Goal: Obtain resource: Obtain resource

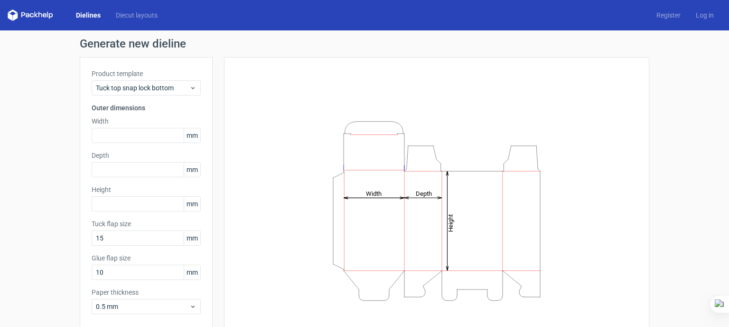
click at [148, 161] on div "Depth mm" at bounding box center [146, 163] width 109 height 27
click at [164, 133] on input "text" at bounding box center [146, 135] width 109 height 15
click at [160, 85] on span "Tuck top snap lock bottom" at bounding box center [143, 87] width 94 height 9
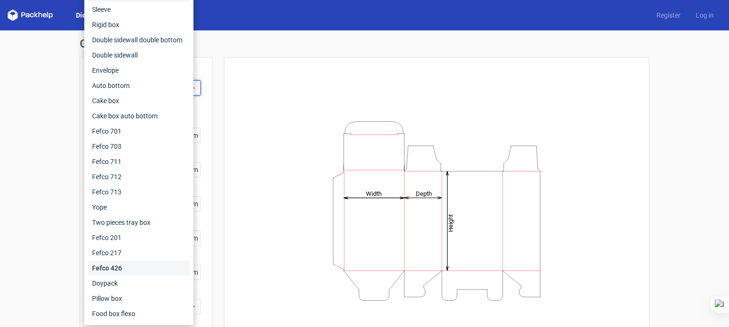
click at [139, 267] on div "Fefco 426" at bounding box center [139, 267] width 102 height 15
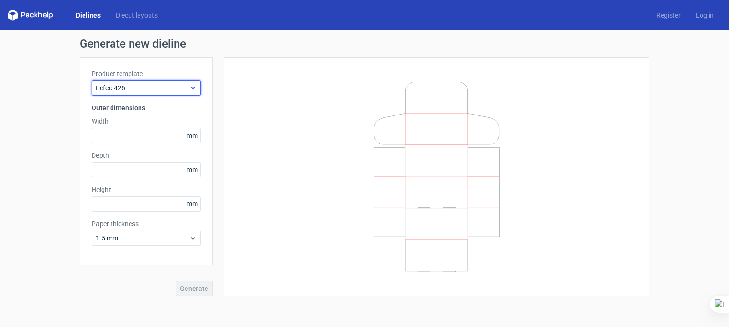
click at [141, 89] on span "Fefco 426" at bounding box center [143, 87] width 94 height 9
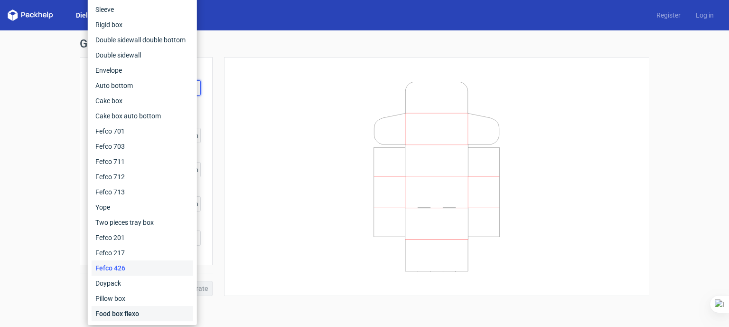
click at [141, 315] on div "Food box flexo" at bounding box center [143, 313] width 102 height 15
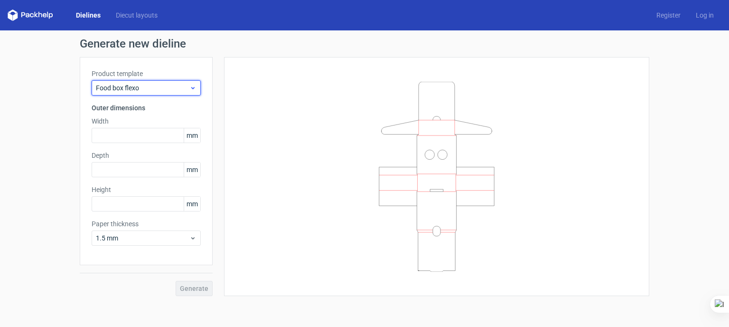
click at [147, 85] on span "Food box flexo" at bounding box center [143, 87] width 94 height 9
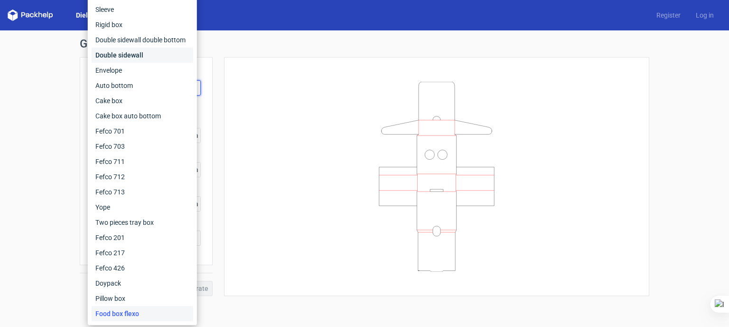
click at [145, 54] on div "Double sidewall" at bounding box center [143, 54] width 102 height 15
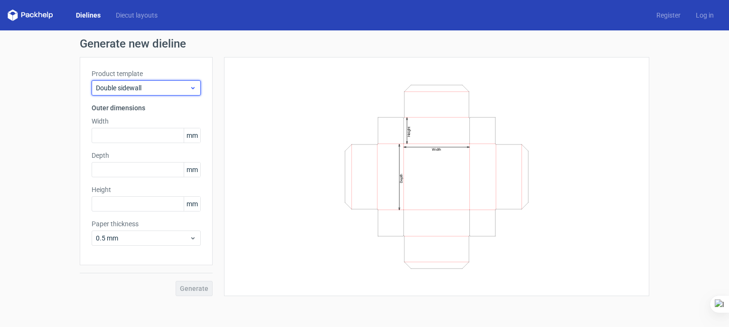
click at [173, 89] on span "Double sidewall" at bounding box center [143, 87] width 94 height 9
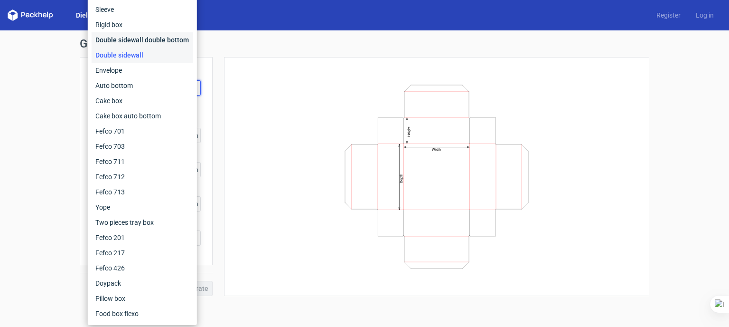
click at [157, 39] on div "Double sidewall double bottom" at bounding box center [143, 39] width 102 height 15
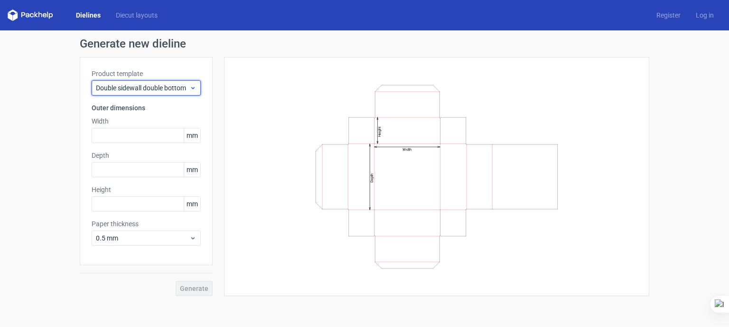
click at [154, 86] on span "Double sidewall double bottom" at bounding box center [143, 87] width 94 height 9
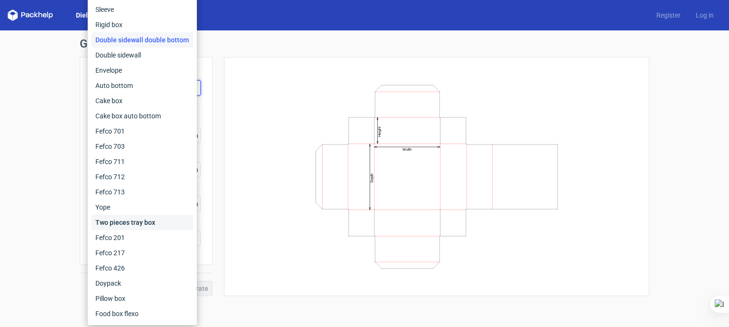
click at [142, 223] on div "Two pieces tray box" at bounding box center [143, 222] width 102 height 15
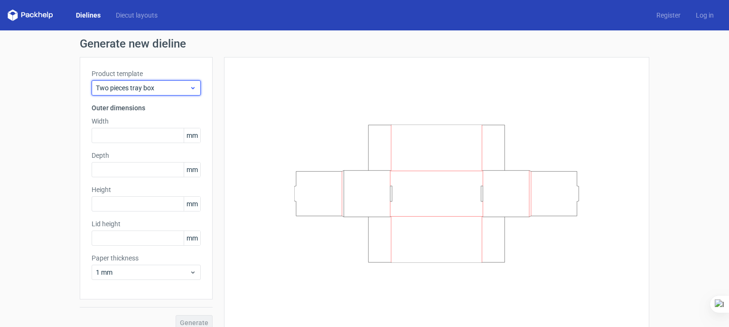
click at [143, 89] on span "Two pieces tray box" at bounding box center [143, 87] width 94 height 9
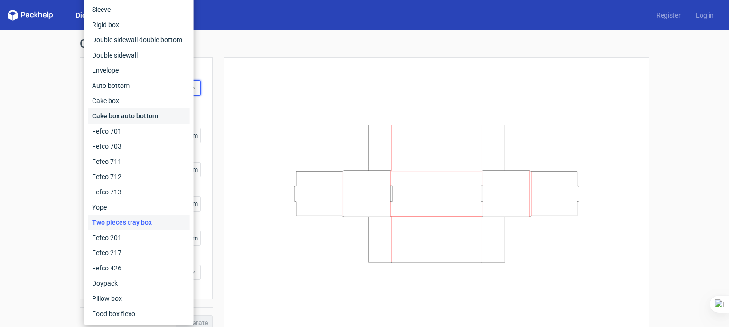
click at [146, 112] on div "Cake box auto bottom" at bounding box center [139, 115] width 102 height 15
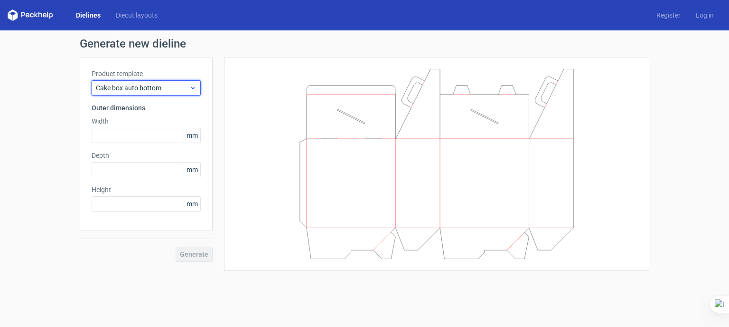
click at [147, 85] on span "Cake box auto bottom" at bounding box center [143, 87] width 94 height 9
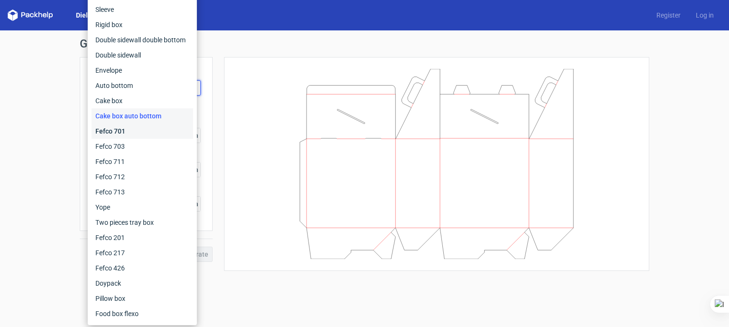
click at [133, 125] on div "Fefco 701" at bounding box center [143, 130] width 102 height 15
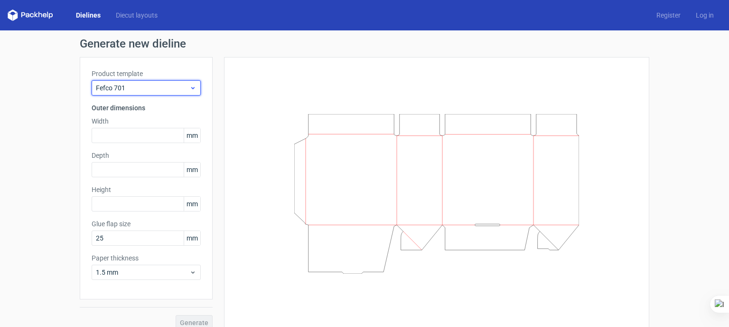
click at [142, 87] on span "Fefco 701" at bounding box center [143, 87] width 94 height 9
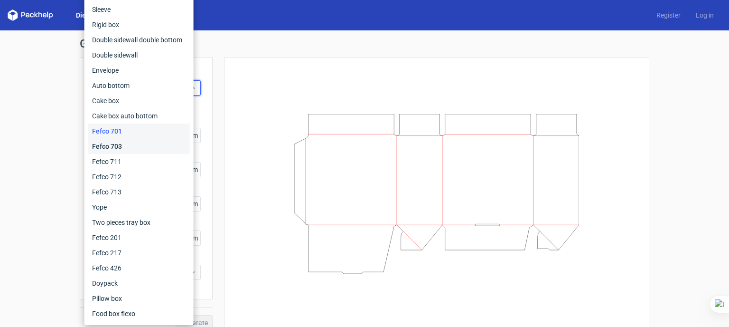
click at [142, 145] on div "Fefco 703" at bounding box center [139, 146] width 102 height 15
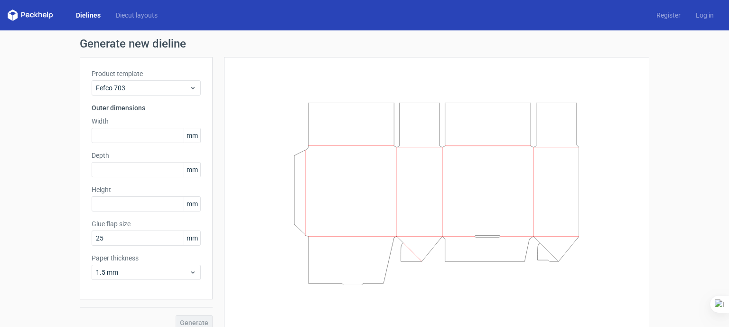
click at [161, 110] on h3 "Outer dimensions" at bounding box center [146, 107] width 109 height 9
click at [158, 85] on span "Fefco 703" at bounding box center [143, 87] width 94 height 9
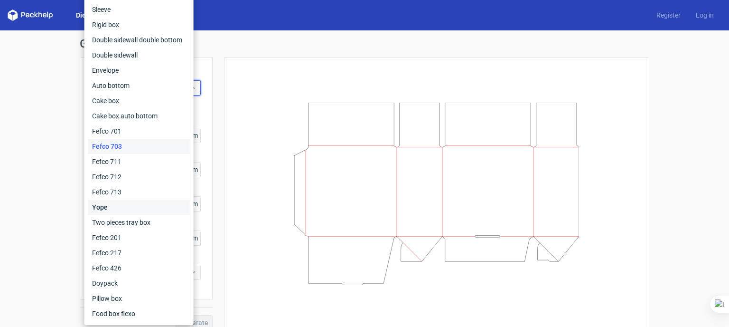
click at [127, 207] on div "Yope" at bounding box center [139, 206] width 102 height 15
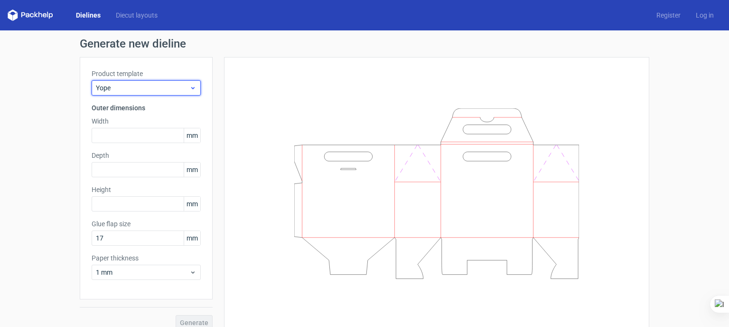
click at [162, 83] on span "Yope" at bounding box center [143, 87] width 94 height 9
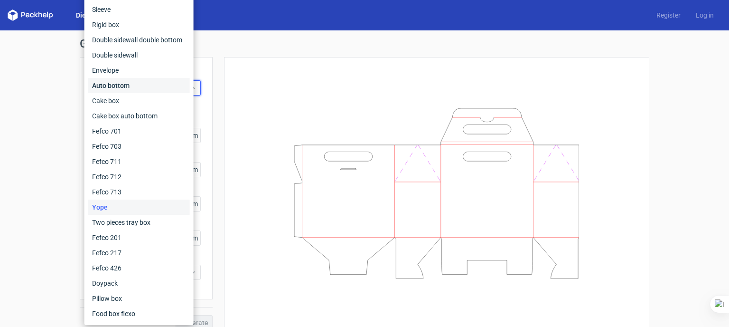
click at [149, 82] on div "Auto bottom" at bounding box center [139, 85] width 102 height 15
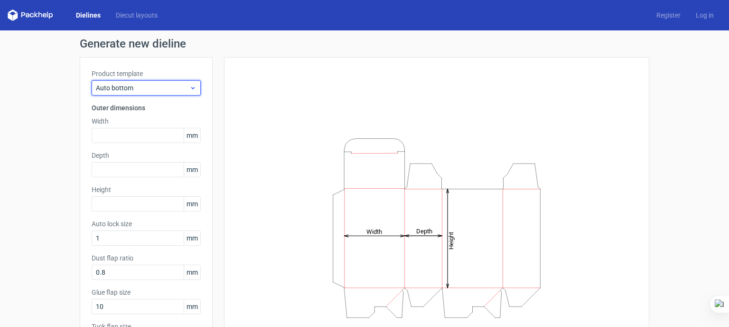
click at [172, 86] on span "Auto bottom" at bounding box center [143, 87] width 94 height 9
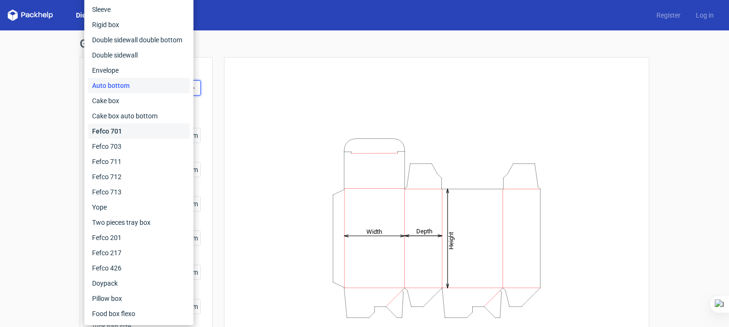
click at [148, 134] on div "Fefco 701" at bounding box center [139, 130] width 102 height 15
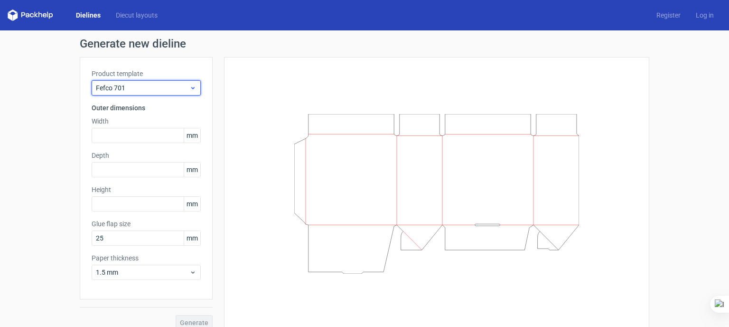
click at [142, 93] on div "Fefco 701" at bounding box center [146, 87] width 109 height 15
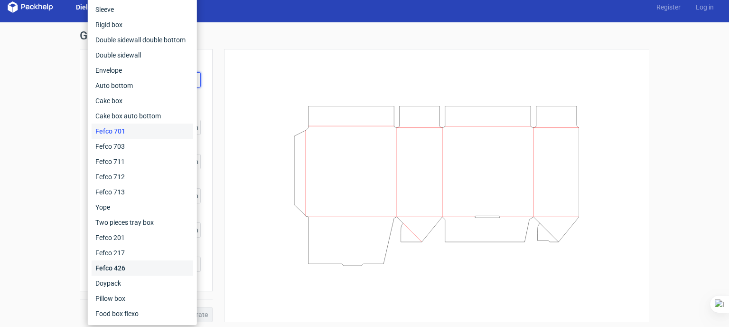
scroll to position [10, 0]
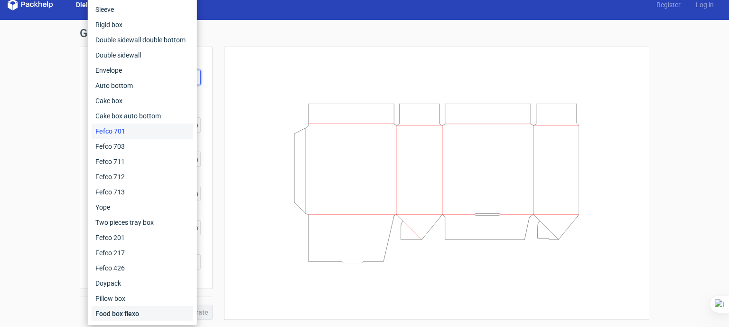
click at [135, 313] on div "Food box flexo" at bounding box center [143, 313] width 102 height 15
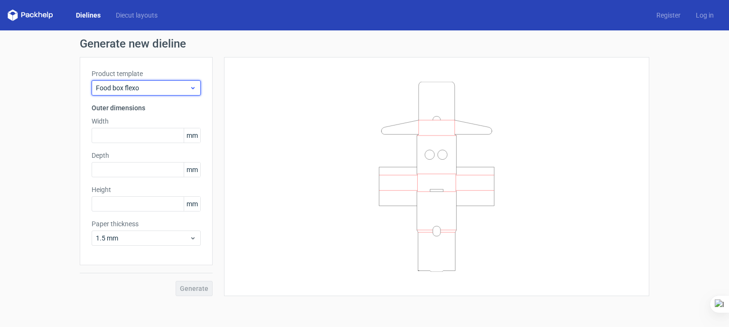
click at [142, 87] on span "Food box flexo" at bounding box center [143, 87] width 94 height 9
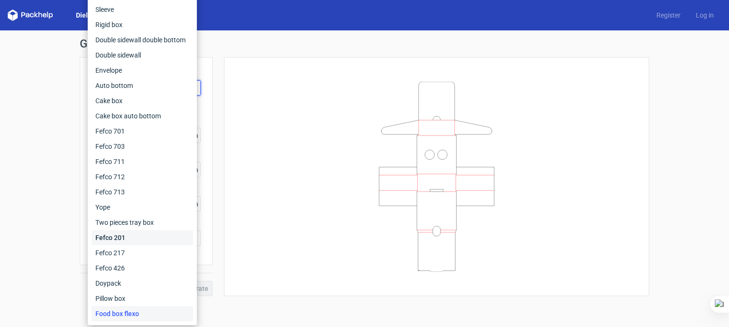
click at [150, 238] on div "Fefco 201" at bounding box center [143, 237] width 102 height 15
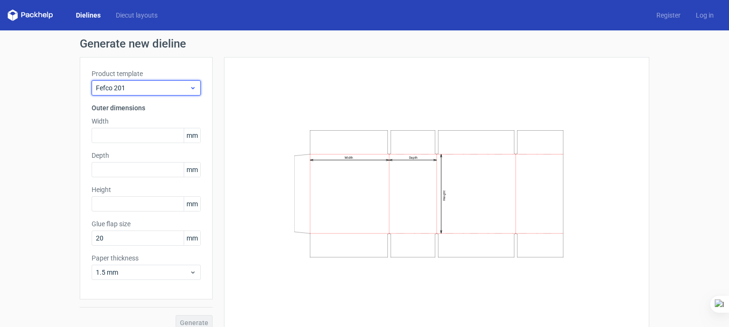
click at [139, 84] on span "Fefco 201" at bounding box center [143, 87] width 94 height 9
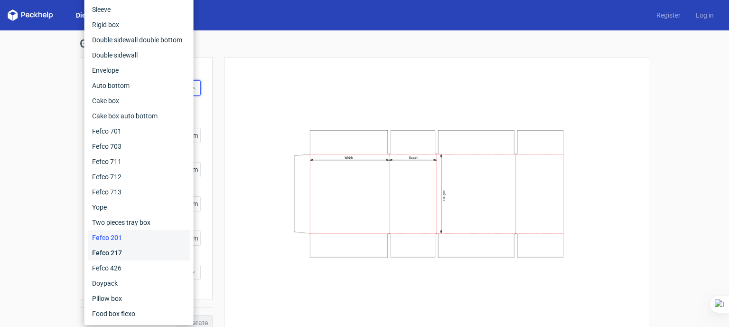
click at [141, 246] on div "Fefco 217" at bounding box center [139, 252] width 102 height 15
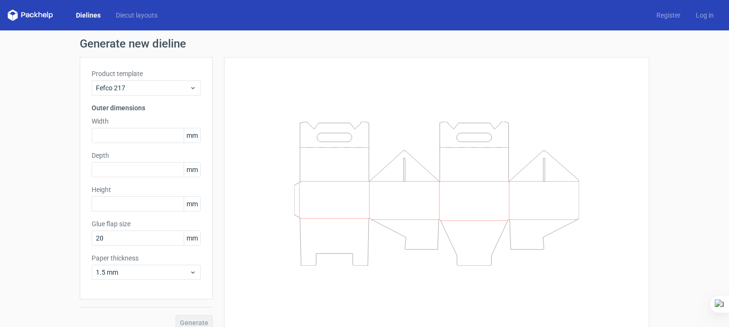
click at [152, 74] on label "Product template" at bounding box center [146, 73] width 109 height 9
click at [146, 87] on span "Fefco 217" at bounding box center [143, 87] width 94 height 9
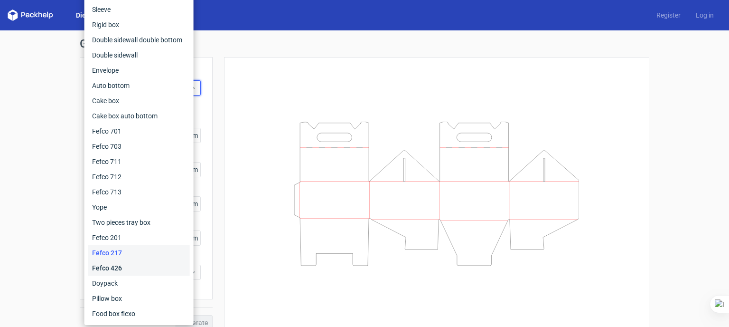
click at [129, 267] on div "Fefco 426" at bounding box center [139, 267] width 102 height 15
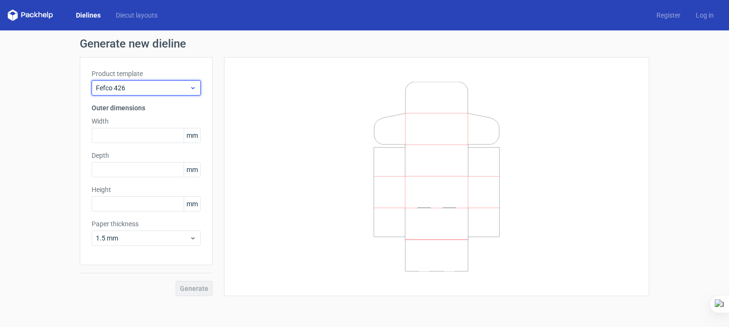
click at [154, 80] on div "Fefco 426" at bounding box center [146, 87] width 109 height 15
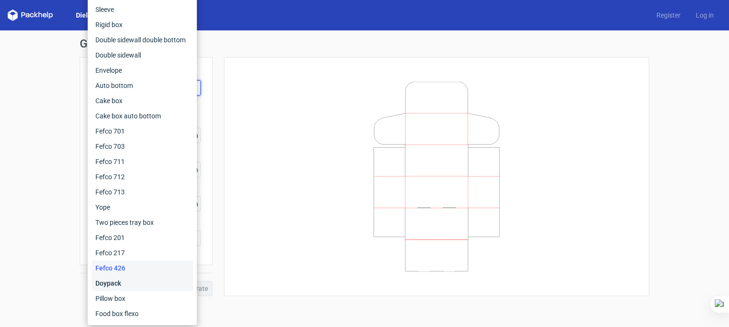
click at [127, 282] on div "Doypack" at bounding box center [143, 282] width 102 height 15
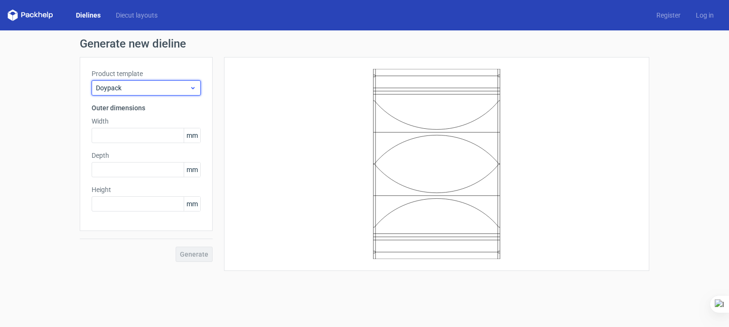
click at [149, 85] on span "Doypack" at bounding box center [143, 87] width 94 height 9
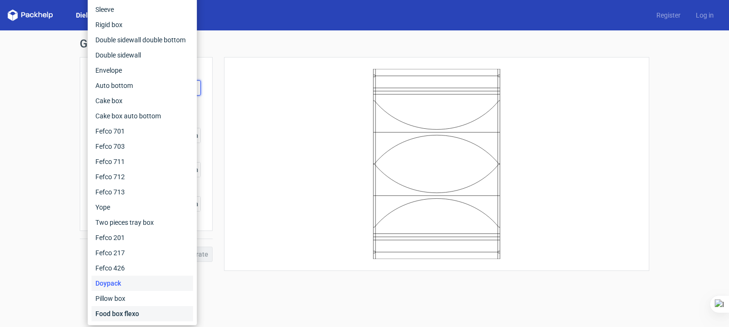
click at [144, 313] on div "Food box flexo" at bounding box center [143, 313] width 102 height 15
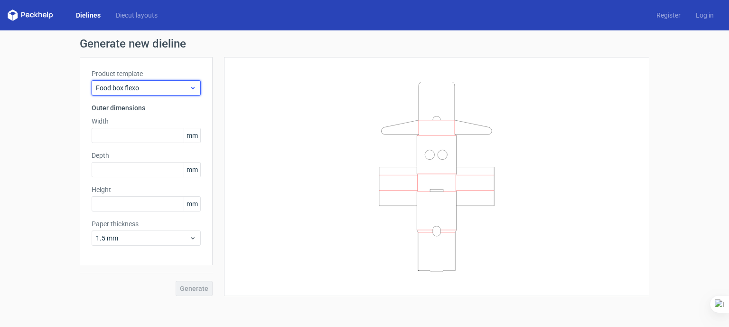
click at [140, 89] on span "Food box flexo" at bounding box center [143, 87] width 94 height 9
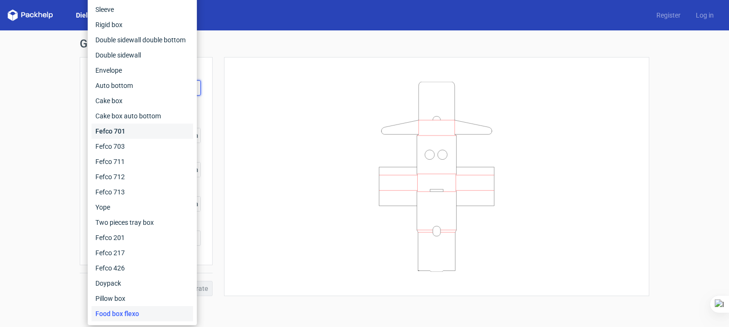
click at [135, 128] on div "Fefco 701" at bounding box center [143, 130] width 102 height 15
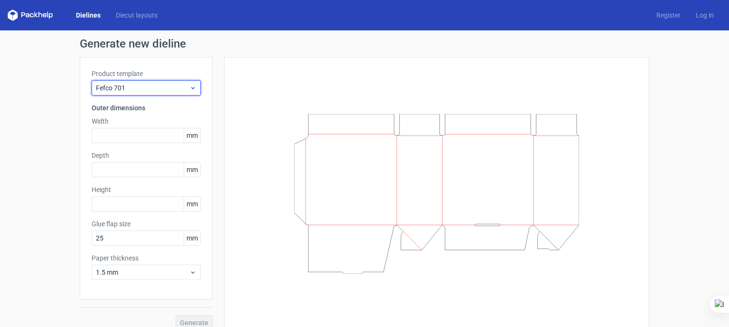
click at [146, 86] on span "Fefco 701" at bounding box center [143, 87] width 94 height 9
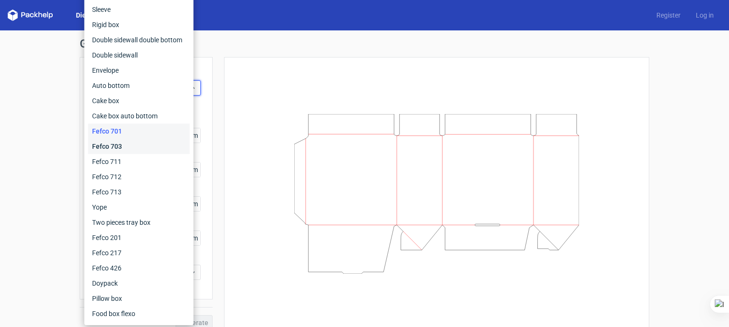
click at [126, 143] on div "Fefco 703" at bounding box center [139, 146] width 102 height 15
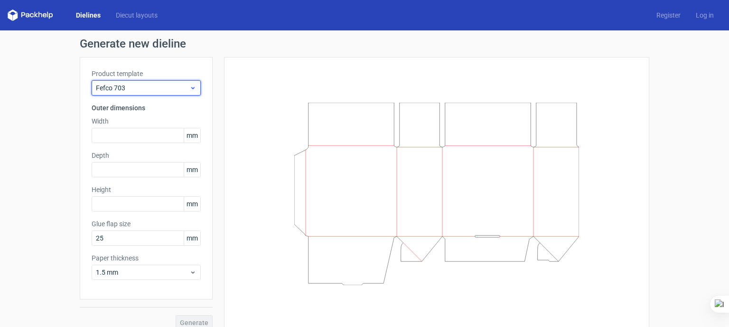
click at [144, 87] on span "Fefco 703" at bounding box center [143, 87] width 94 height 9
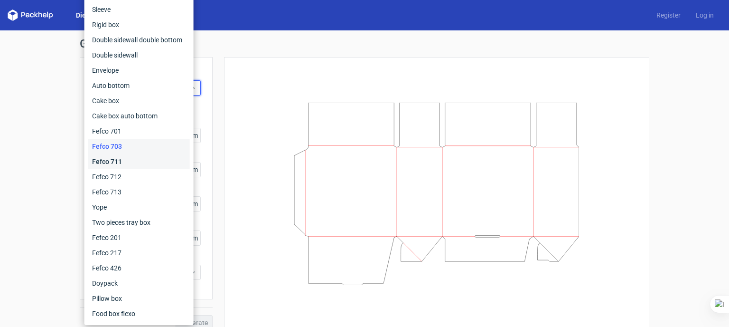
click at [137, 161] on div "Fefco 711" at bounding box center [139, 161] width 102 height 15
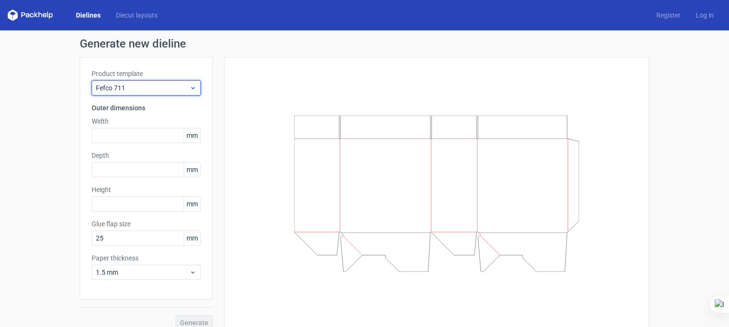
click at [146, 87] on span "Fefco 711" at bounding box center [143, 87] width 94 height 9
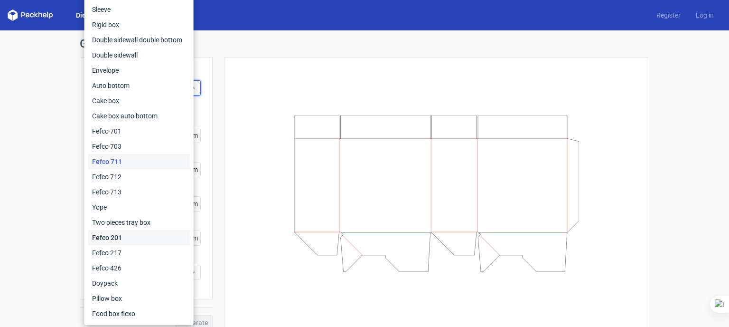
click at [133, 236] on div "Fefco 201" at bounding box center [139, 237] width 102 height 15
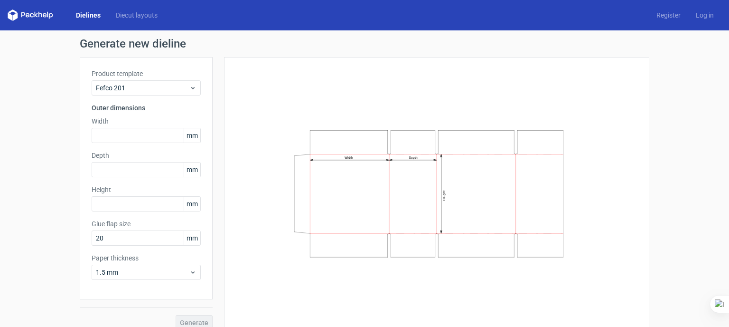
click at [142, 121] on label "Width" at bounding box center [146, 120] width 109 height 9
click at [139, 85] on span "Fefco 201" at bounding box center [143, 87] width 94 height 9
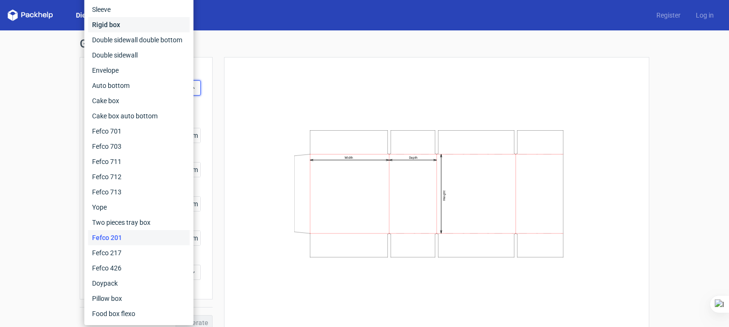
click at [139, 24] on div "Rigid box" at bounding box center [139, 24] width 102 height 15
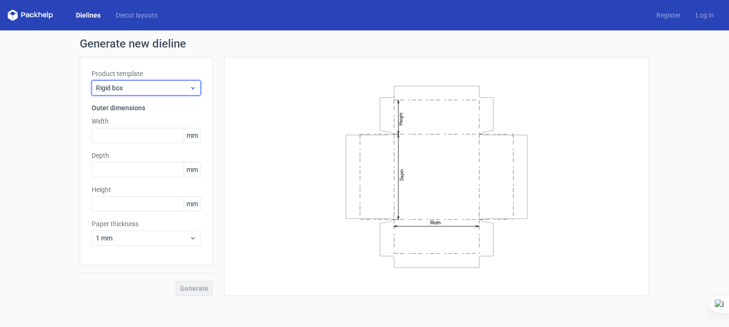
click at [132, 84] on span "Rigid box" at bounding box center [143, 87] width 94 height 9
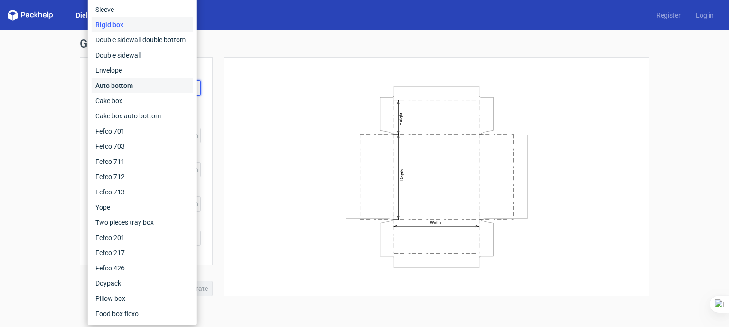
click at [141, 81] on div "Auto bottom" at bounding box center [143, 85] width 102 height 15
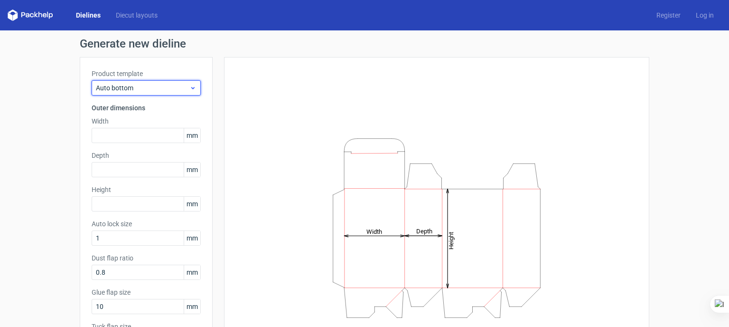
click at [142, 81] on div "Auto bottom" at bounding box center [146, 87] width 109 height 15
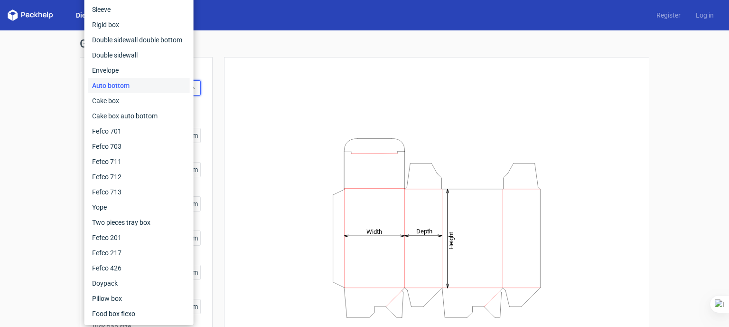
click at [160, 86] on div "Auto bottom" at bounding box center [139, 85] width 102 height 15
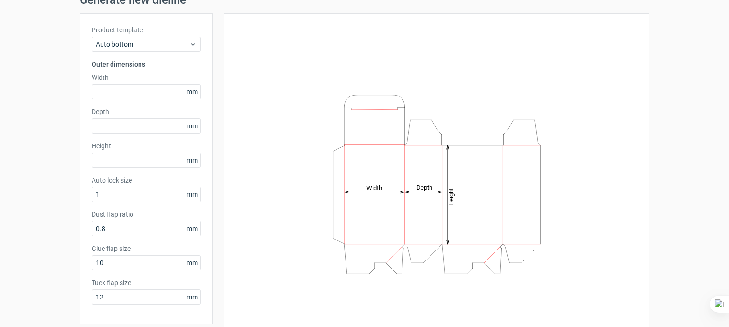
scroll to position [79, 0]
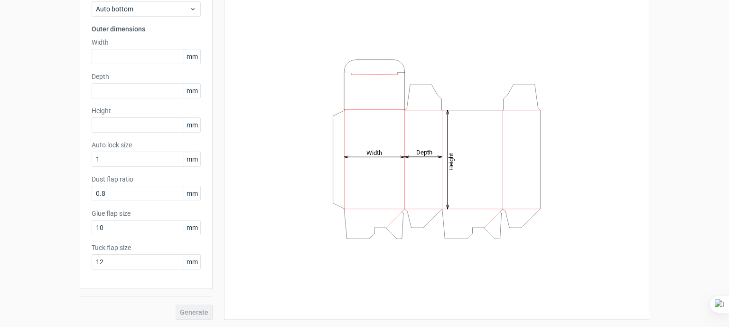
click at [188, 312] on div "Generate" at bounding box center [146, 304] width 133 height 31
click at [165, 8] on span "Auto bottom" at bounding box center [143, 8] width 94 height 9
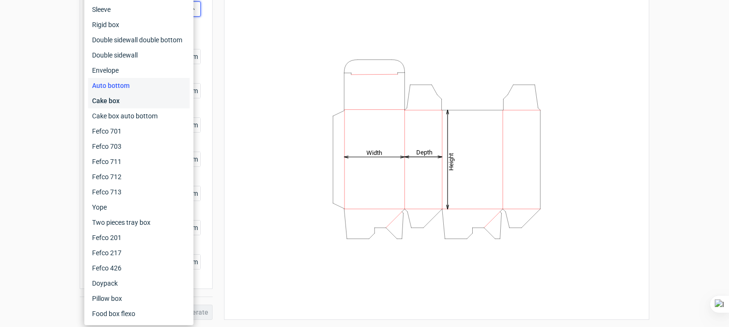
click at [134, 101] on div "Cake box" at bounding box center [139, 100] width 102 height 15
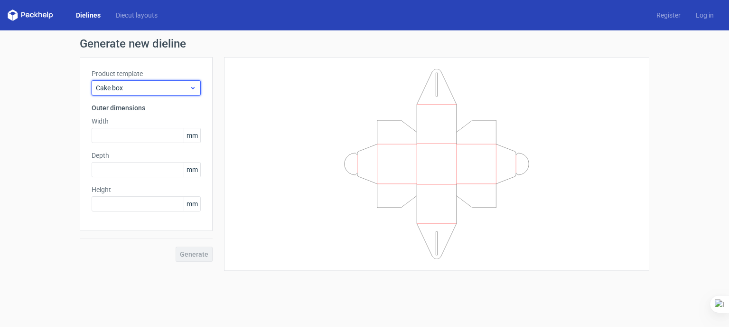
click at [152, 81] on div "Cake box" at bounding box center [146, 87] width 109 height 15
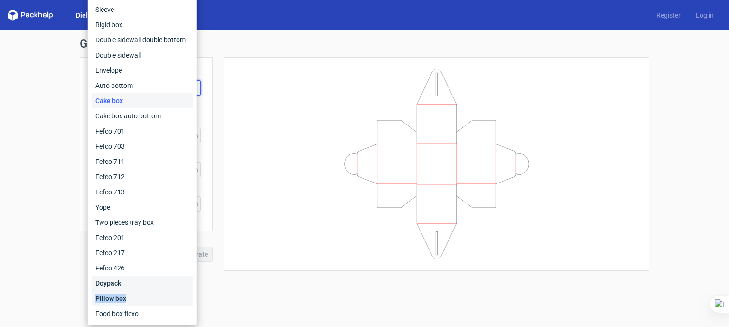
drag, startPoint x: 145, startPoint y: 284, endPoint x: 139, endPoint y: 300, distance: 16.4
click at [139, 300] on div "Fefco 427 Reverse tuck end Tuck top snap lock bottom Sleeve Rigid box Double si…" at bounding box center [143, 138] width 102 height 365
click at [139, 299] on div "Pillow box" at bounding box center [143, 298] width 102 height 15
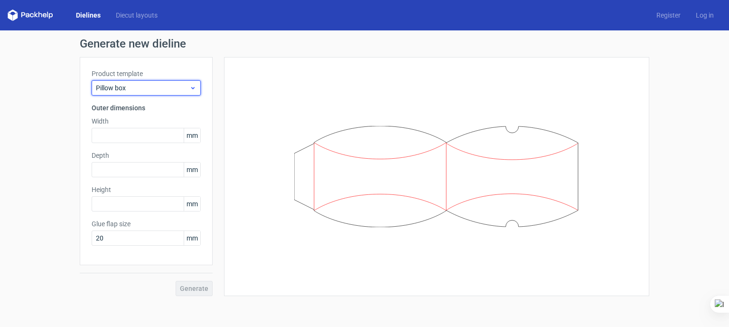
click at [131, 85] on span "Pillow box" at bounding box center [143, 87] width 94 height 9
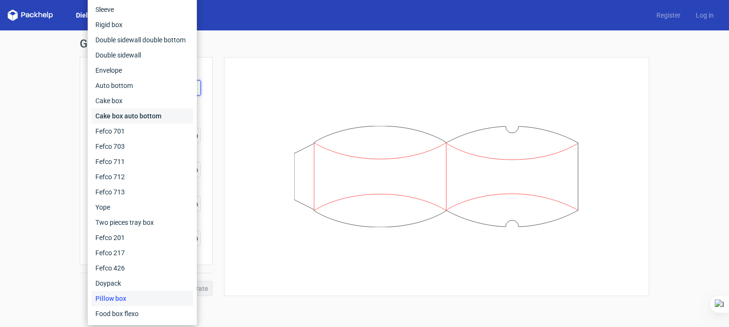
click at [134, 116] on div "Cake box auto bottom" at bounding box center [143, 115] width 102 height 15
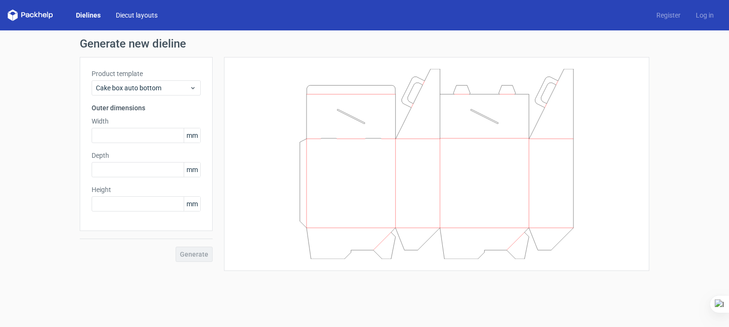
click at [128, 17] on link "Diecut layouts" at bounding box center [136, 14] width 57 height 9
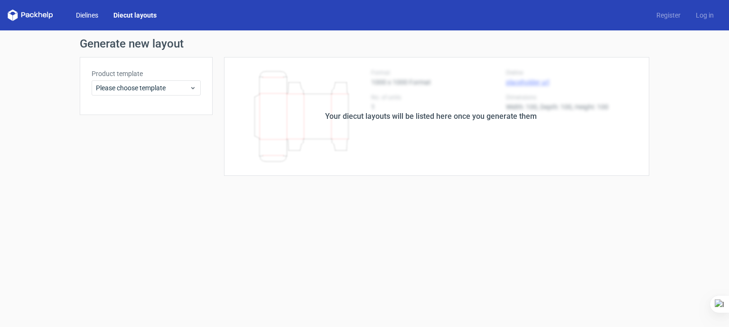
click at [88, 15] on link "Dielines" at bounding box center [87, 14] width 38 height 9
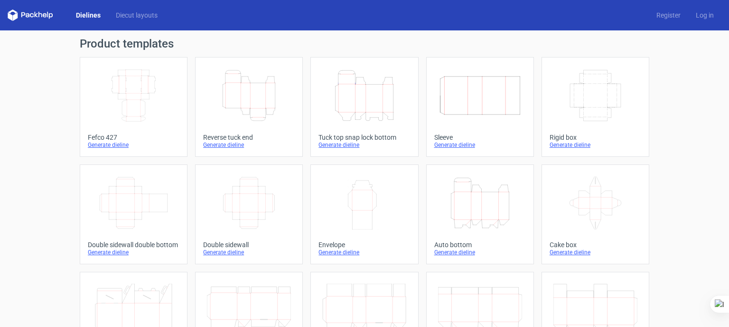
click at [42, 17] on icon at bounding box center [31, 14] width 46 height 11
click at [2, 18] on div "Dielines Diecut layouts Register Log in" at bounding box center [364, 15] width 729 height 30
click at [380, 119] on icon "Height Depth Width" at bounding box center [364, 95] width 84 height 53
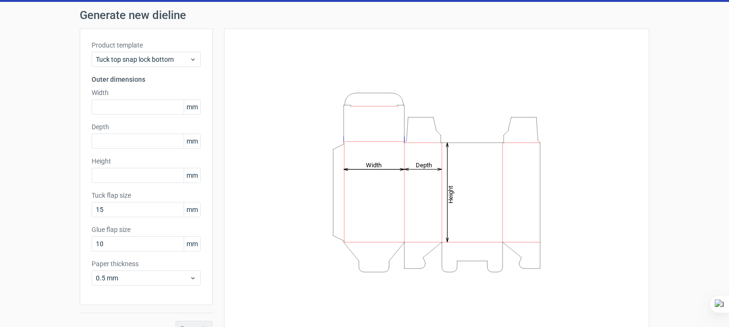
scroll to position [45, 0]
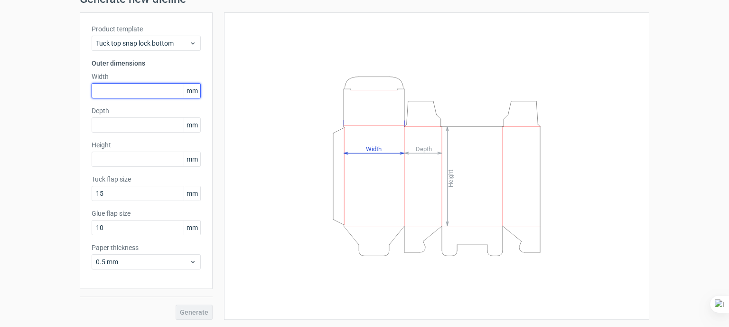
click at [150, 94] on input "text" at bounding box center [146, 90] width 109 height 15
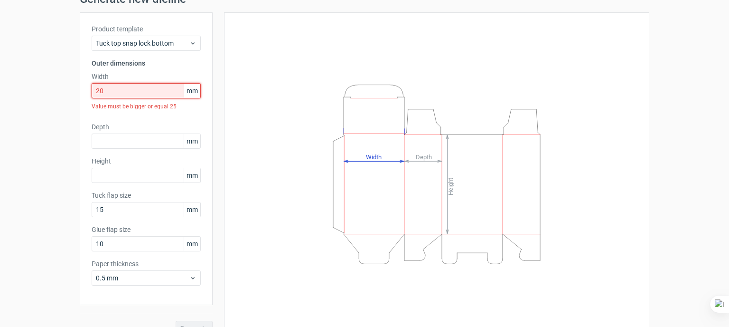
drag, startPoint x: 150, startPoint y: 94, endPoint x: 64, endPoint y: 100, distance: 86.1
click at [65, 100] on div "Generate new dieline Product template Tuck top snap lock bottom Outer dimension…" at bounding box center [364, 164] width 729 height 357
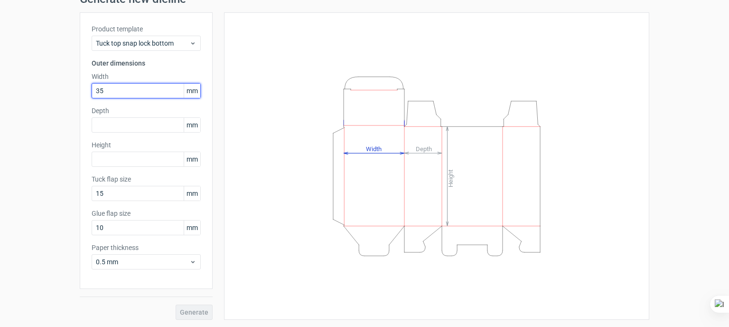
type input "35"
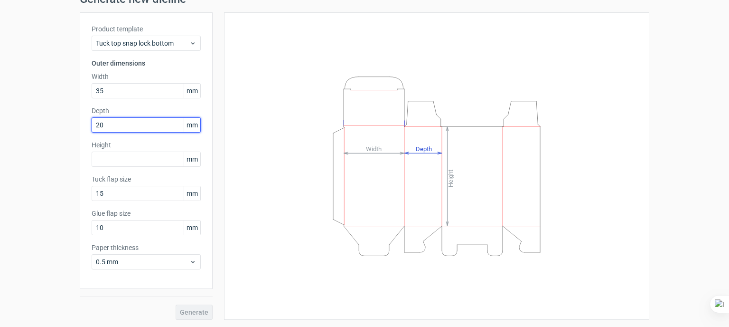
type input "20"
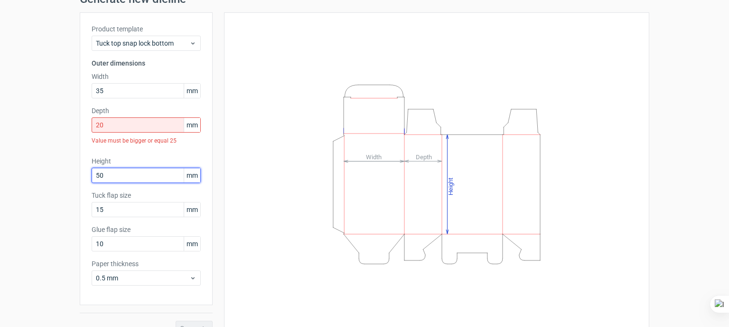
type input "50"
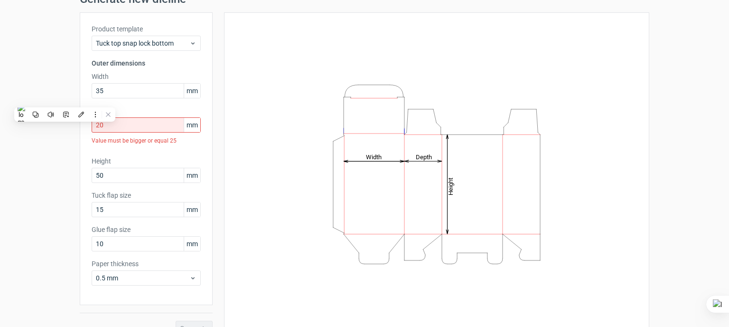
click at [47, 78] on div "Generate new dieline Product template Tuck top snap lock bottom Outer dimension…" at bounding box center [364, 164] width 729 height 357
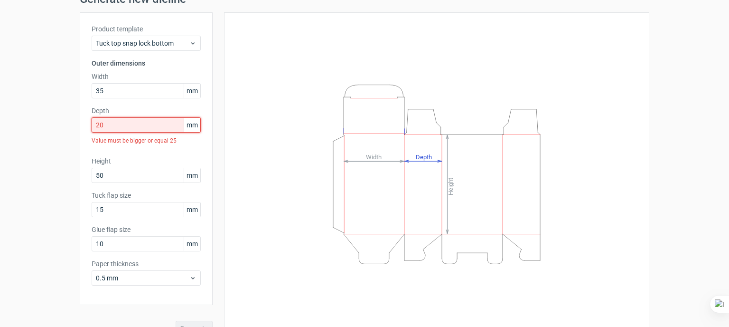
drag, startPoint x: 123, startPoint y: 127, endPoint x: 80, endPoint y: 128, distance: 43.7
click at [82, 127] on div "Product template Tuck top snap lock bottom Outer dimensions Width 35 mm Depth 2…" at bounding box center [146, 158] width 133 height 292
click at [150, 124] on input "10" at bounding box center [146, 124] width 109 height 15
drag, startPoint x: 150, startPoint y: 124, endPoint x: 63, endPoint y: 133, distance: 87.8
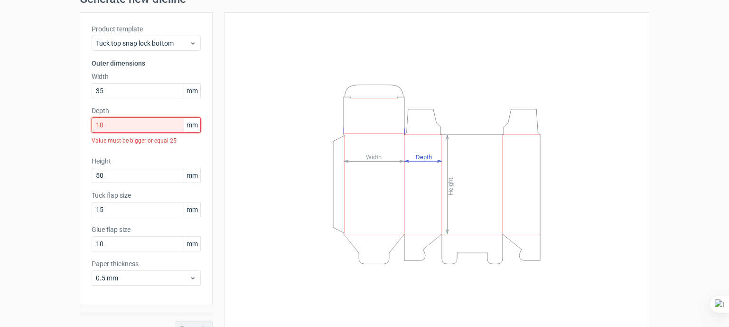
click at [63, 133] on div "Generate new dieline Product template Tuck top snap lock bottom Outer dimension…" at bounding box center [364, 164] width 729 height 357
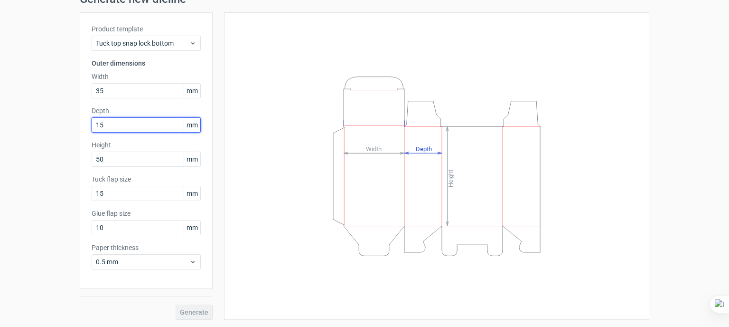
type input "15"
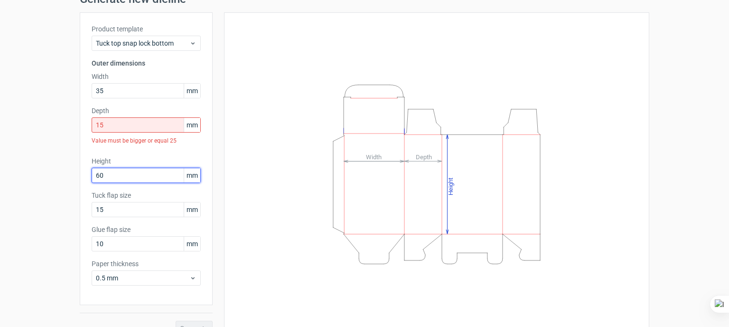
type input "60"
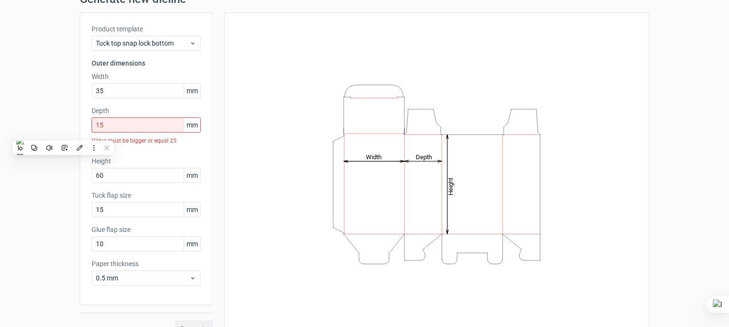
click at [284, 81] on div "Height Depth Width" at bounding box center [437, 174] width 402 height 300
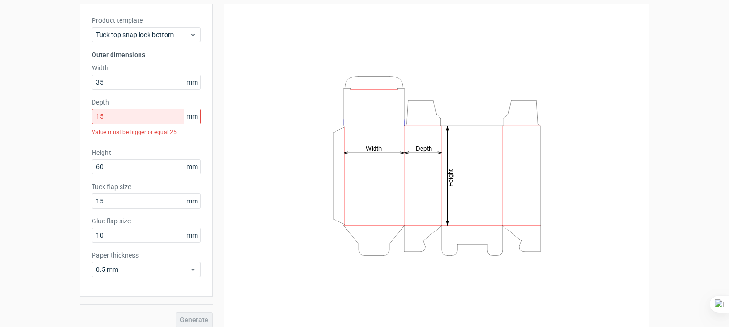
scroll to position [61, 0]
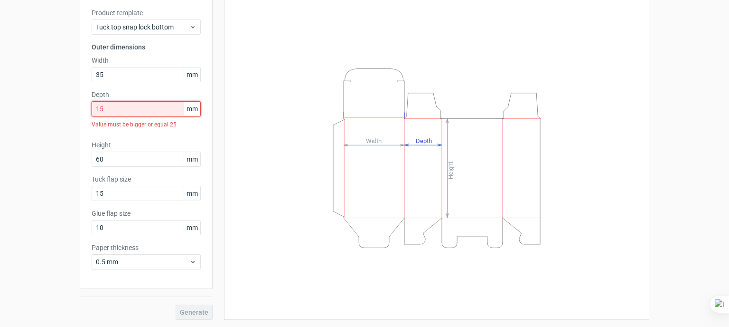
click at [138, 102] on input "15" at bounding box center [146, 108] width 109 height 15
drag, startPoint x: 104, startPoint y: 113, endPoint x: 58, endPoint y: 120, distance: 46.6
click at [72, 120] on div "Generate new dieline Product template Tuck top snap lock bottom Outer dimension…" at bounding box center [364, 148] width 729 height 357
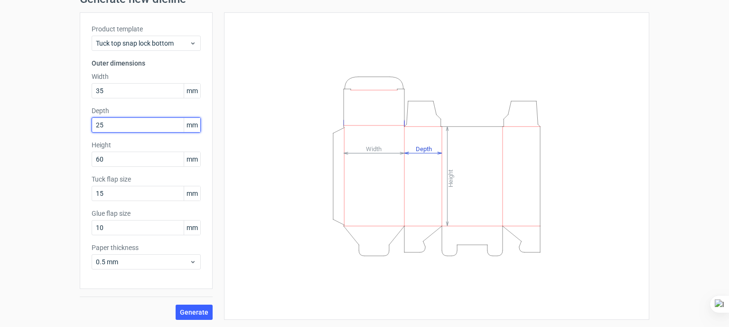
type input "25"
click at [532, 82] on icon "Height Depth Width" at bounding box center [436, 166] width 285 height 190
click at [191, 313] on span "Generate" at bounding box center [194, 312] width 28 height 7
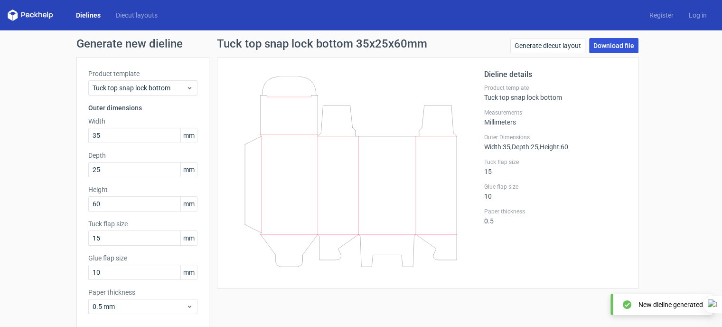
click at [624, 48] on link "Download file" at bounding box center [613, 45] width 49 height 15
